Goal: Task Accomplishment & Management: Manage account settings

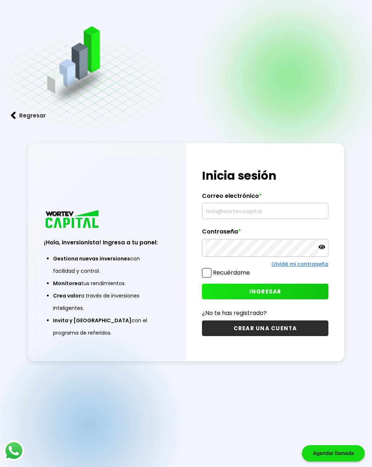
click at [272, 212] on input "text" at bounding box center [265, 210] width 120 height 15
type input "[PERSON_NAME][EMAIL_ADDRESS][DOMAIN_NAME]"
click at [213, 274] on label "Recuérdame" at bounding box center [231, 272] width 37 height 8
click at [251, 269] on input "Recuérdame" at bounding box center [251, 269] width 0 height 0
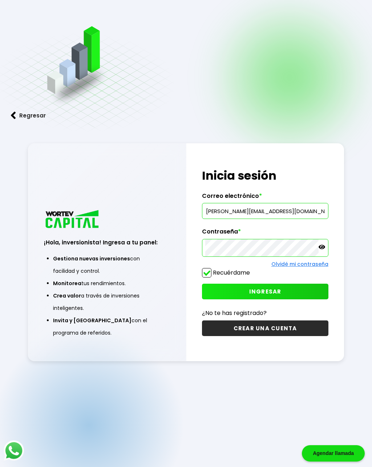
click at [309, 292] on button "INGRESAR" at bounding box center [265, 291] width 126 height 16
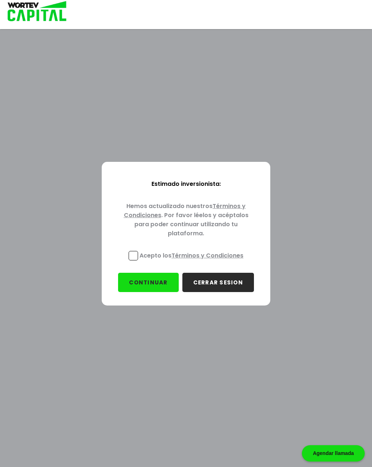
click at [140, 255] on p "Acepto los Términos y Condiciones" at bounding box center [192, 255] width 104 height 9
click at [193, 261] on input "Acepto los Términos y Condiciones" at bounding box center [193, 261] width 0 height 0
click at [159, 279] on button "CONTINUAR" at bounding box center [148, 282] width 60 height 19
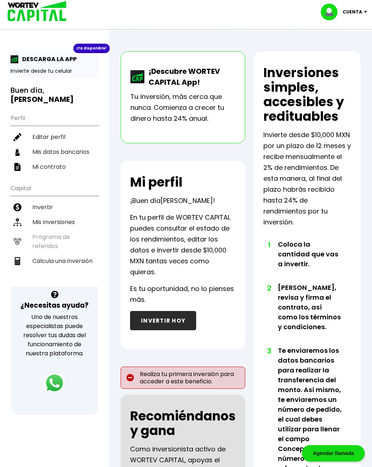
click at [360, 13] on p "Cuenta" at bounding box center [353, 12] width 20 height 11
click at [354, 51] on li "Cerrar sesión" at bounding box center [345, 48] width 58 height 15
